Goal: Task Accomplishment & Management: Complete application form

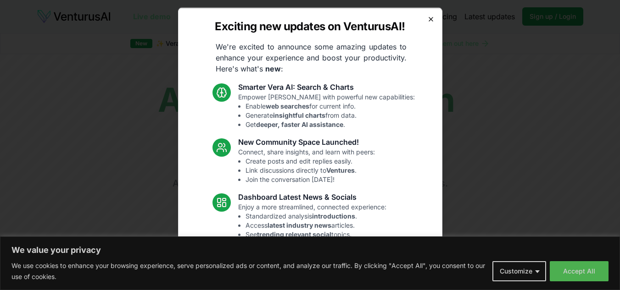
click at [427, 21] on icon "button" at bounding box center [430, 18] width 7 height 7
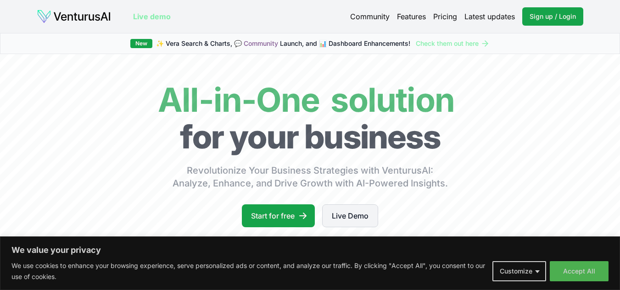
scroll to position [138, 0]
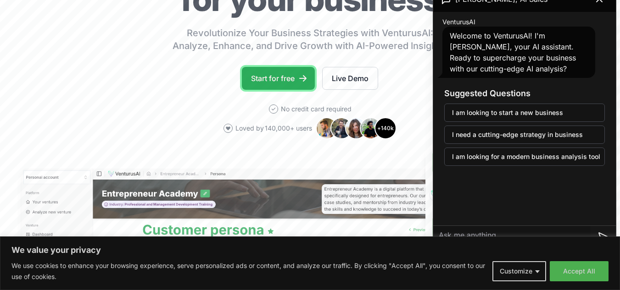
click at [286, 77] on link "Start for free" at bounding box center [278, 78] width 73 height 23
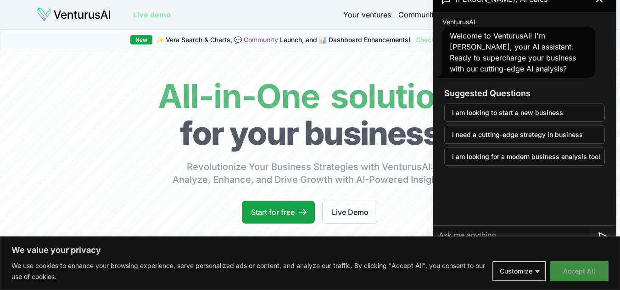
click at [580, 269] on button "Accept All" at bounding box center [579, 272] width 59 height 20
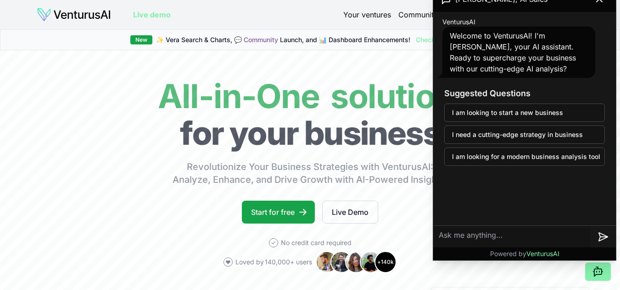
click at [510, 239] on textarea at bounding box center [511, 237] width 157 height 22
paste textarea "Nossa plataforma coloca o paciente no controle de seus dados de saúde, permitin…"
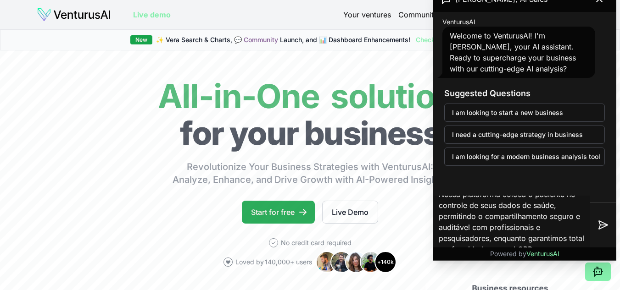
type textarea "Nossa plataforma coloca o paciente no controle de seus dados de saúde, permitin…"
click at [303, 213] on icon at bounding box center [302, 212] width 9 height 9
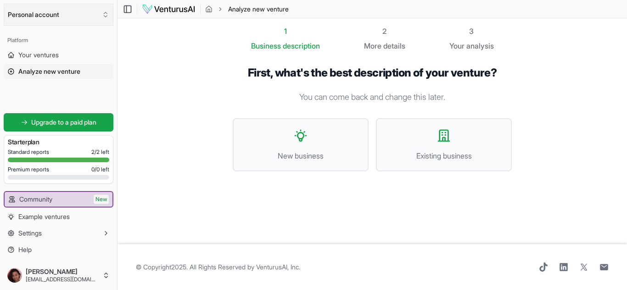
click at [67, 14] on button "Personal account" at bounding box center [59, 15] width 110 height 22
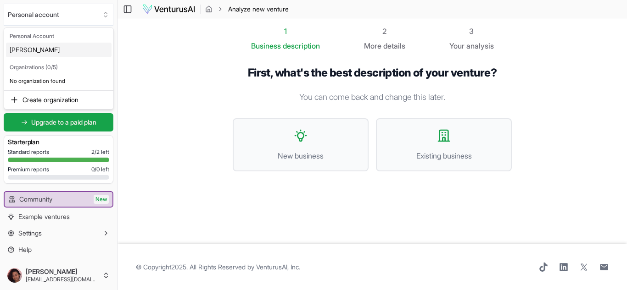
click at [75, 50] on div "Maria Eduarda Costa" at bounding box center [59, 50] width 106 height 15
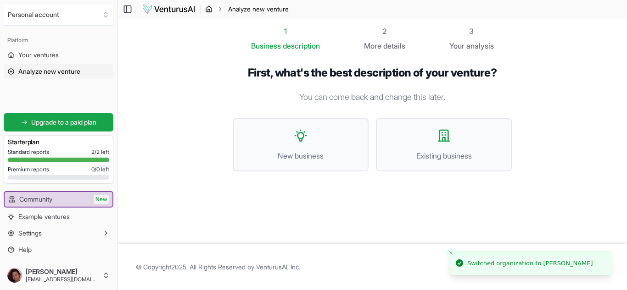
click at [206, 11] on icon "breadcrumb" at bounding box center [208, 9] width 7 height 7
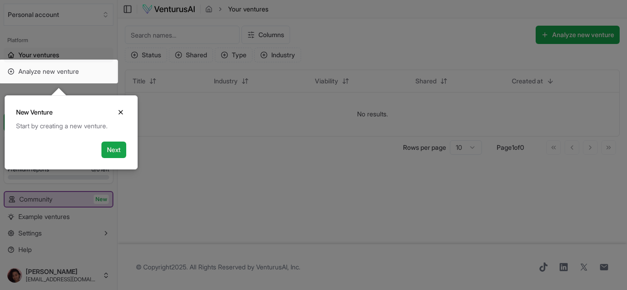
click at [119, 118] on div "New Venture Close" at bounding box center [71, 109] width 132 height 26
click at [121, 113] on icon "Close" at bounding box center [120, 112] width 7 height 7
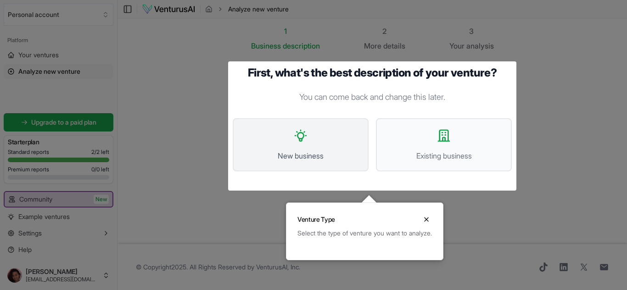
click at [310, 150] on button "New business" at bounding box center [301, 144] width 136 height 53
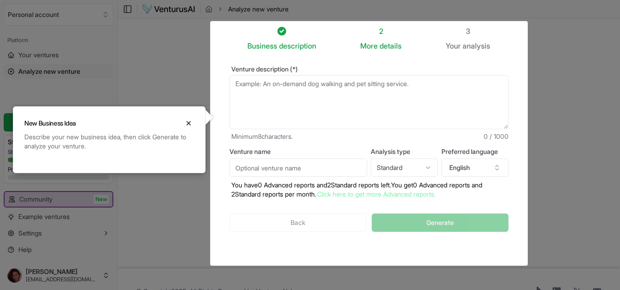
click at [299, 223] on div "Back Generate" at bounding box center [368, 223] width 279 height 48
click at [314, 212] on div "Back Generate" at bounding box center [368, 223] width 279 height 48
click at [599, 105] on div at bounding box center [310, 172] width 620 height 345
click at [458, 225] on div "Back Generate" at bounding box center [368, 223] width 279 height 48
